Goal: Task Accomplishment & Management: Manage account settings

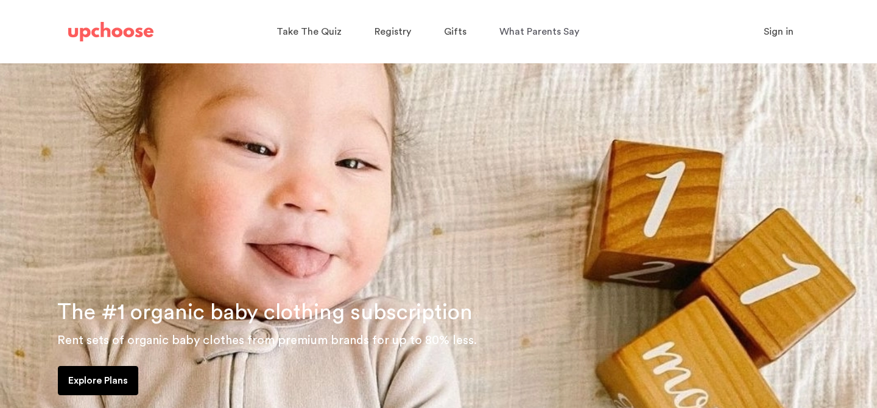
click at [775, 35] on span "Sign in" at bounding box center [779, 32] width 30 height 10
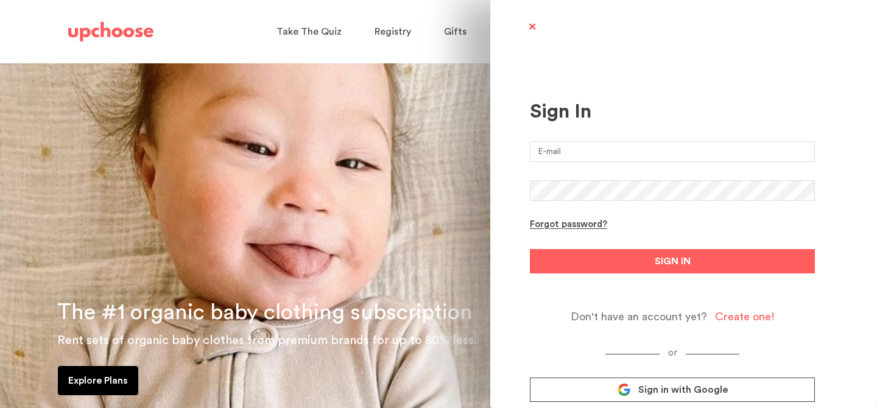
click at [696, 384] on span "Sign in with Google" at bounding box center [683, 390] width 90 height 12
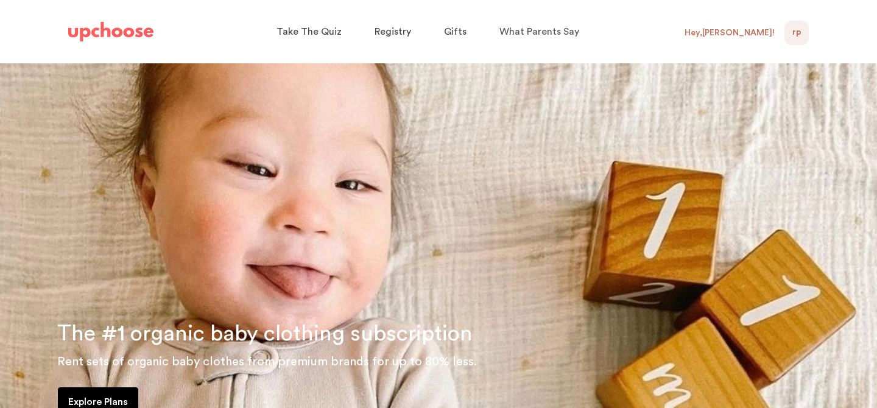
click at [753, 29] on div "Hey, Rebekah !" at bounding box center [730, 32] width 90 height 11
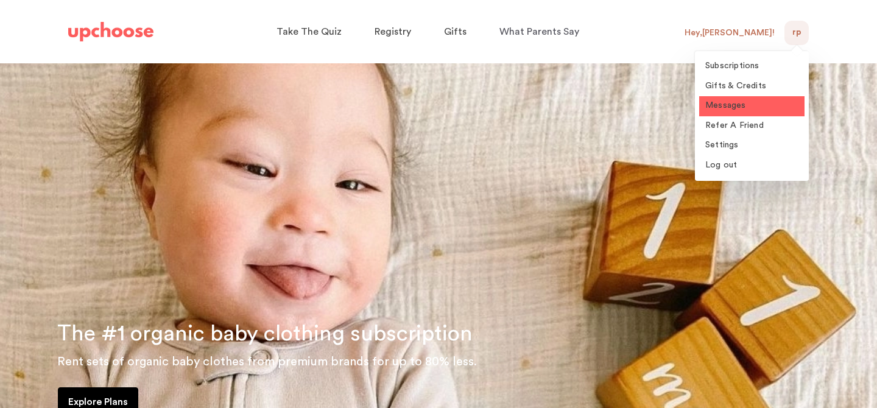
click at [735, 102] on span "Messages" at bounding box center [725, 105] width 41 height 9
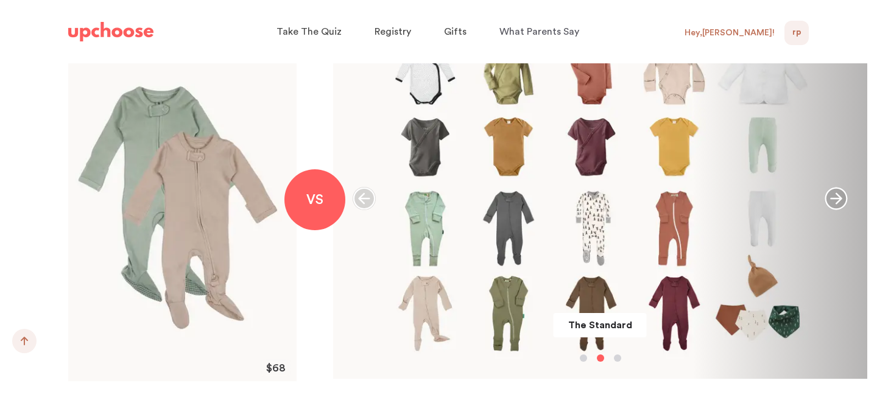
scroll to position [987, 0]
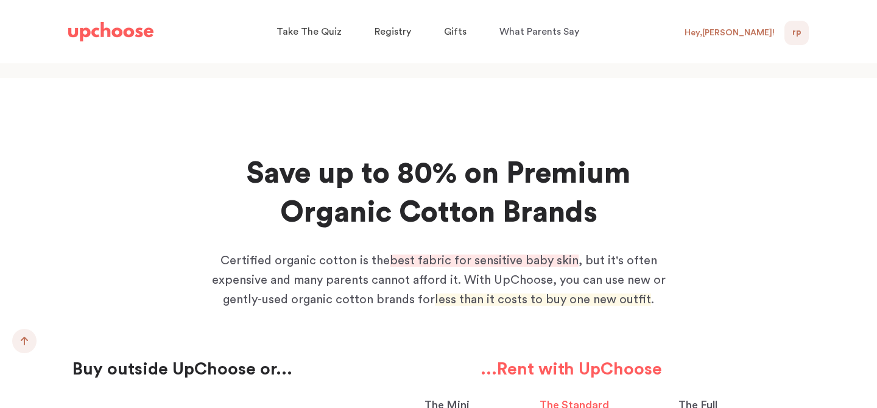
click at [797, 30] on span "RP" at bounding box center [796, 33] width 9 height 15
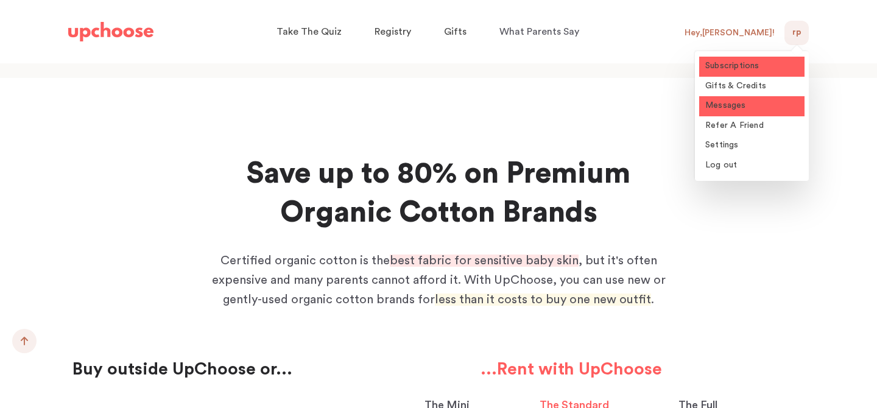
click at [748, 63] on span "Subscriptions" at bounding box center [732, 66] width 54 height 9
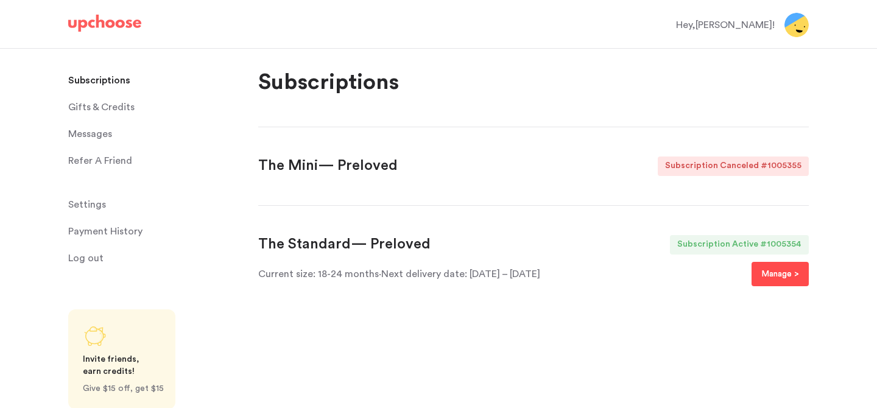
click at [781, 281] on p "Manage >" at bounding box center [780, 274] width 38 height 15
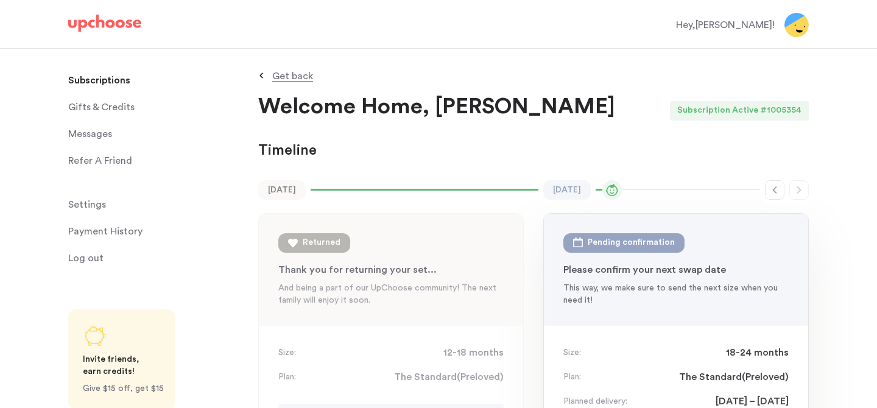
click at [143, 137] on link "Messages Messages" at bounding box center [155, 134] width 175 height 24
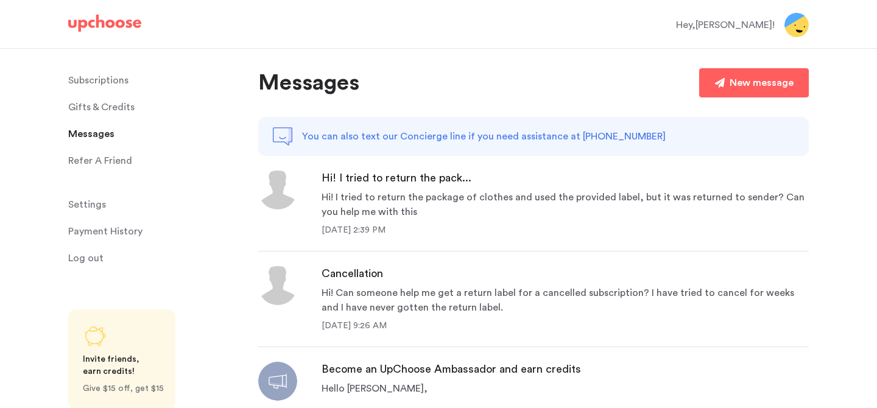
click at [115, 230] on p "Payment History" at bounding box center [105, 231] width 74 height 24
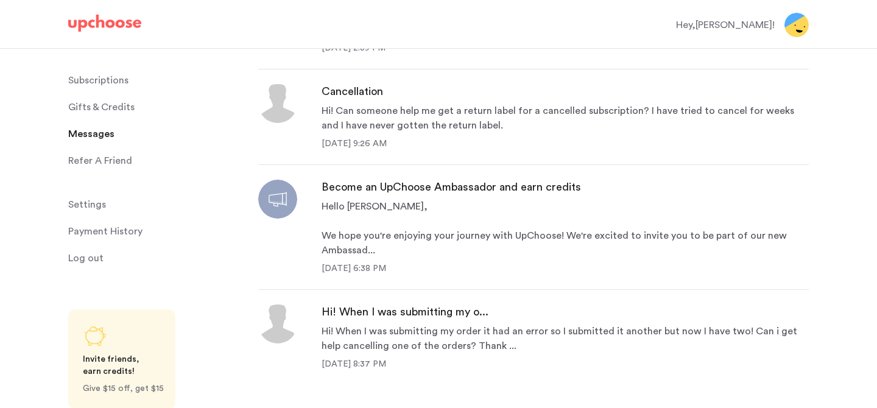
scroll to position [192, 0]
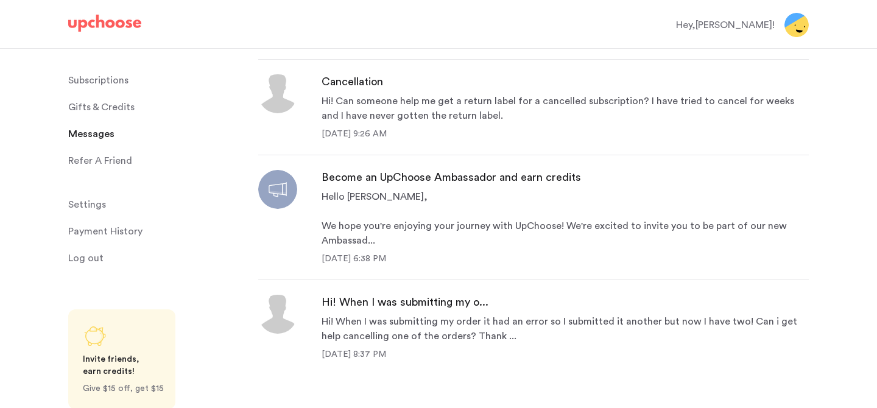
click at [800, 20] on img at bounding box center [797, 25] width 24 height 24
click at [95, 205] on span "Settings" at bounding box center [87, 204] width 38 height 24
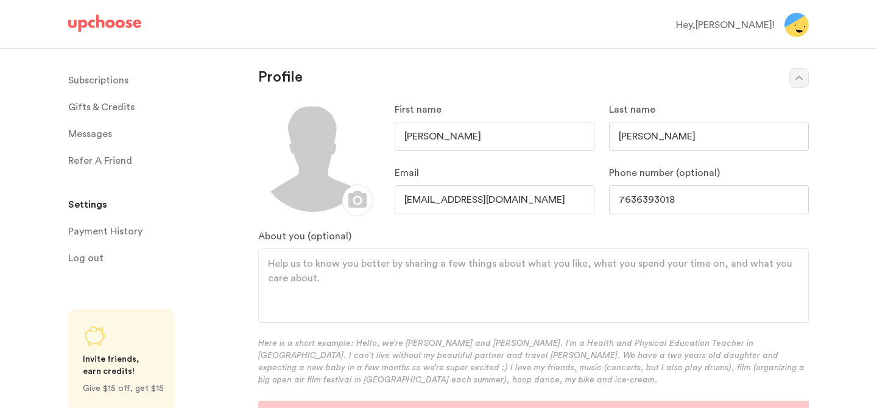
click at [802, 34] on img at bounding box center [797, 25] width 24 height 24
click at [792, 16] on img at bounding box center [797, 25] width 24 height 24
click at [799, 34] on img at bounding box center [797, 25] width 24 height 24
click at [97, 91] on p "Subscriptions" at bounding box center [98, 80] width 60 height 24
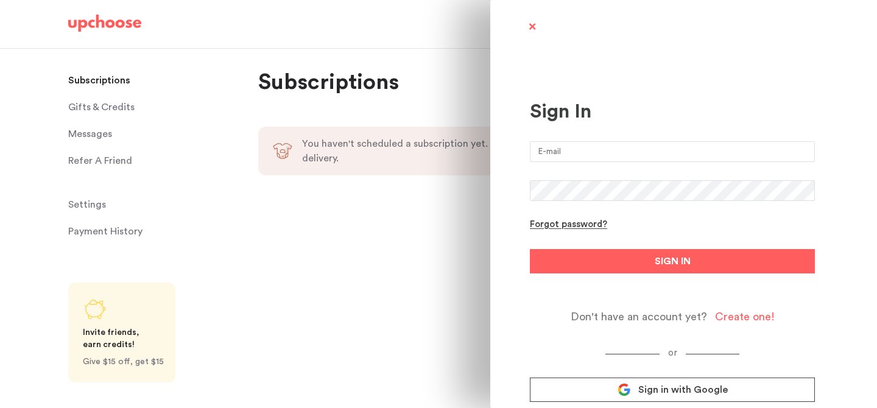
click at [532, 24] on span at bounding box center [531, 27] width 15 height 15
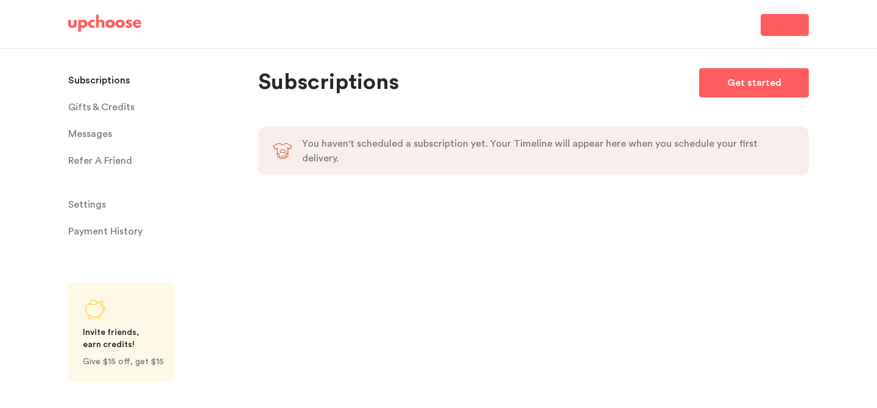
click at [781, 21] on span "Sign In" at bounding box center [784, 25] width 27 height 15
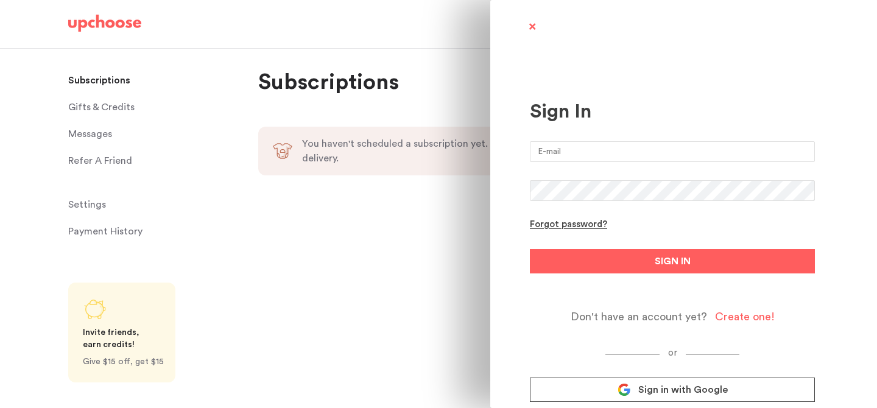
click at [661, 390] on span "Sign in with Google" at bounding box center [683, 390] width 90 height 12
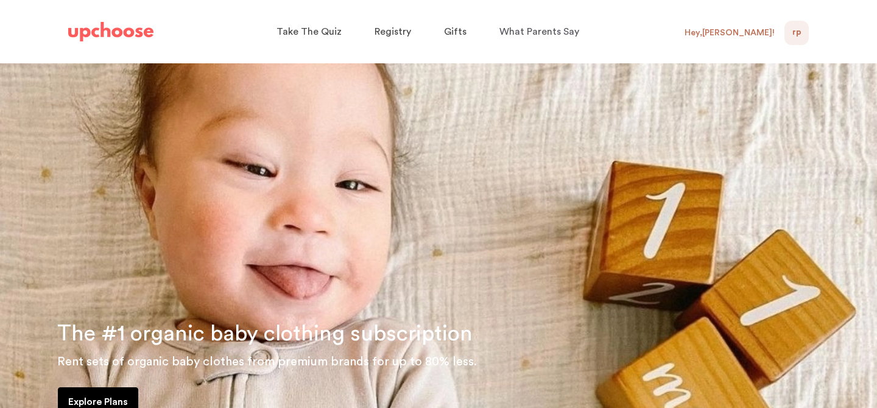
click at [785, 37] on div "RP 0" at bounding box center [797, 33] width 24 height 24
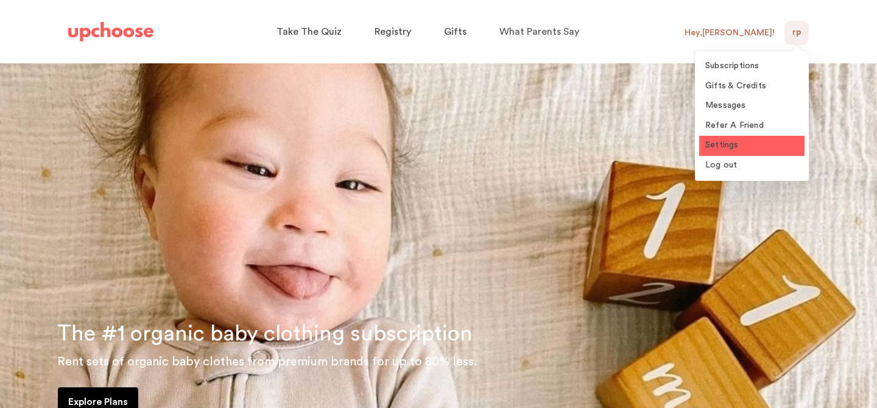
click at [733, 142] on span "Settings" at bounding box center [722, 145] width 34 height 9
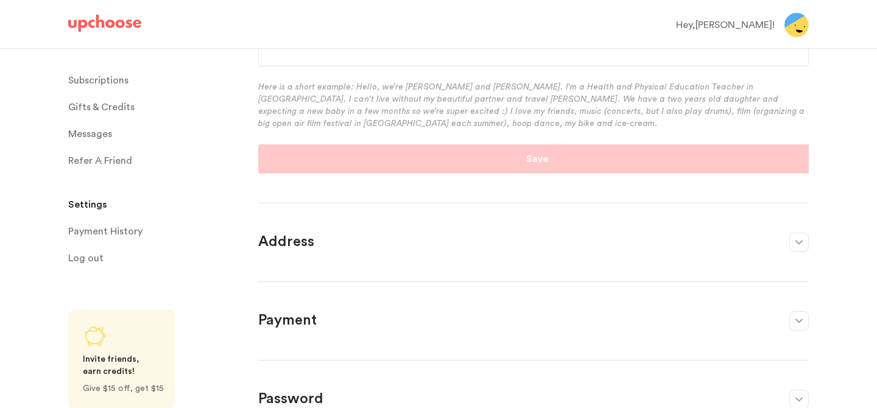
scroll to position [258, 0]
click at [450, 324] on p "Payment" at bounding box center [517, 319] width 519 height 19
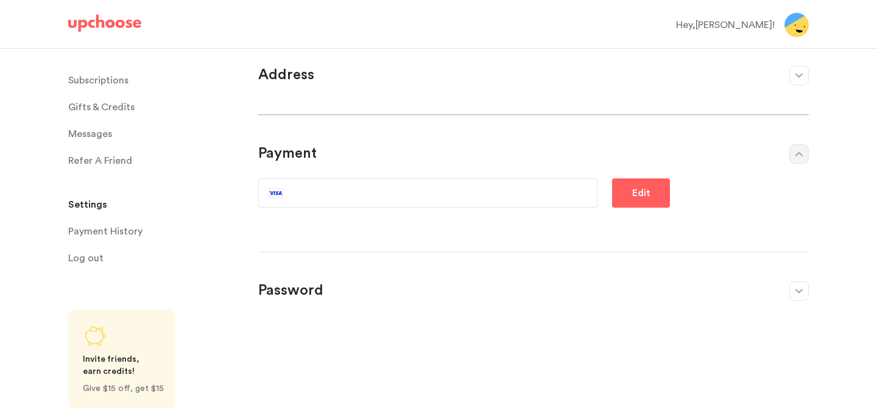
scroll to position [81, 0]
click at [660, 200] on button "Edit" at bounding box center [641, 192] width 58 height 29
click at [802, 156] on icon "button" at bounding box center [798, 154] width 7 height 5
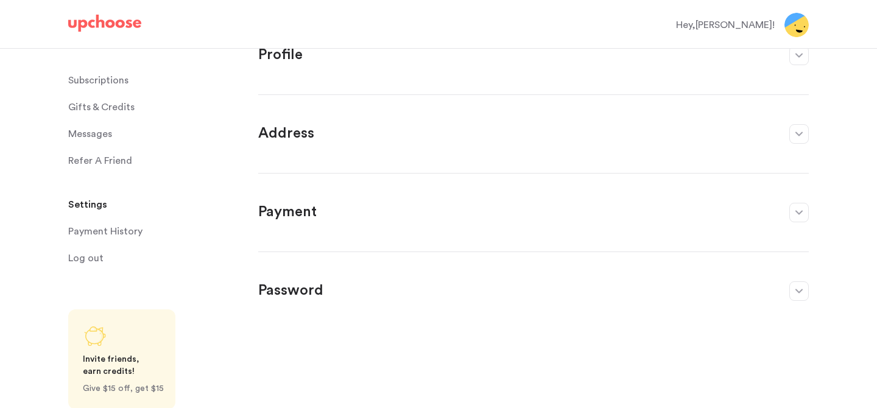
scroll to position [23, 0]
click at [799, 216] on button "button" at bounding box center [798, 212] width 19 height 19
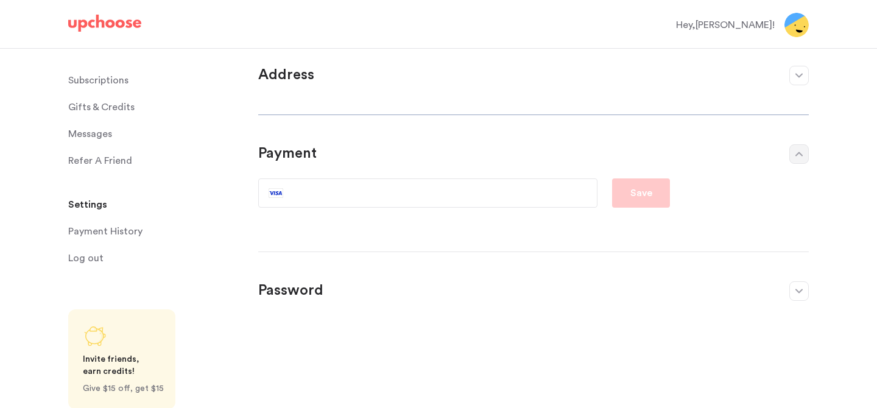
scroll to position [0, 0]
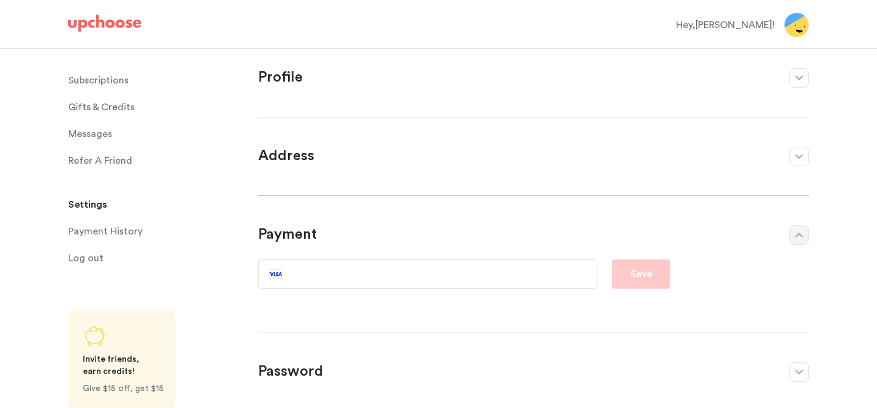
click at [118, 84] on p "Subscriptions" at bounding box center [98, 80] width 60 height 24
